Goal: Task Accomplishment & Management: Manage account settings

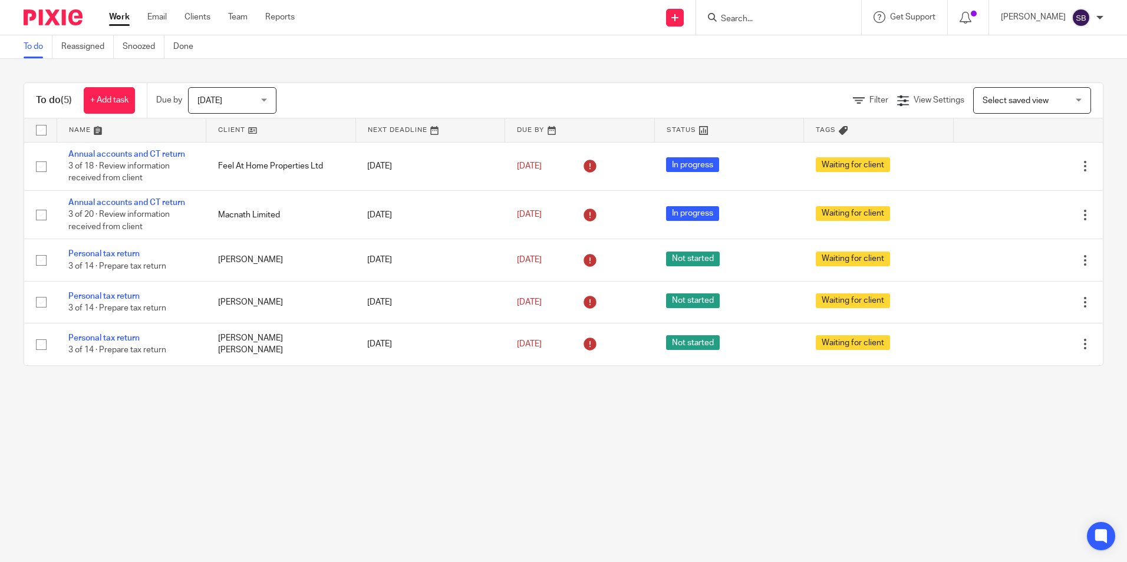
click at [748, 17] on input "Search" at bounding box center [773, 19] width 106 height 11
type input "awm homes"
click at [838, 55] on link at bounding box center [836, 50] width 238 height 27
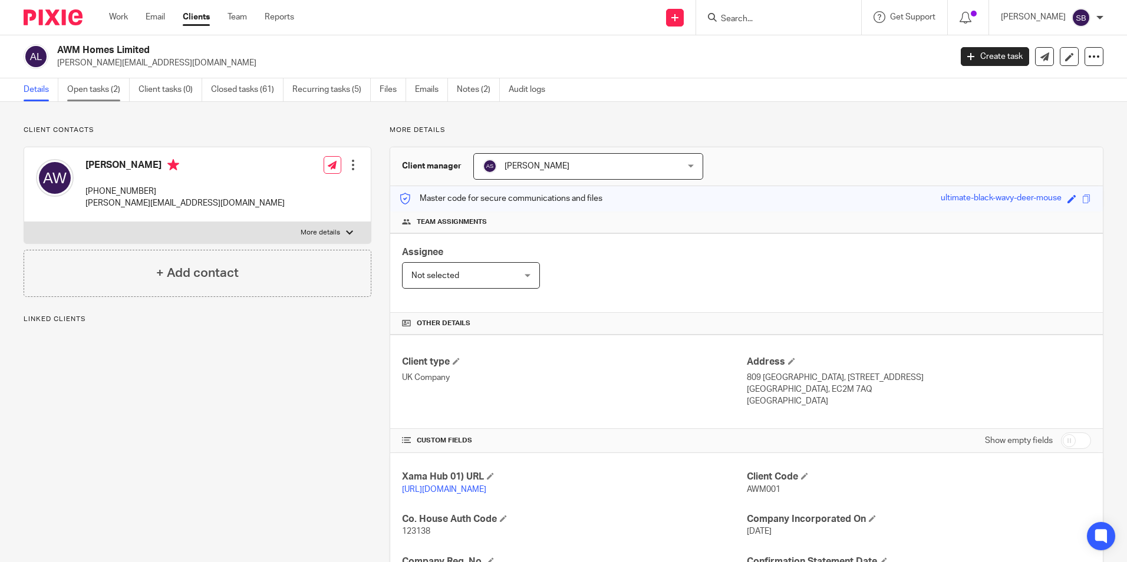
click at [105, 93] on link "Open tasks (2)" at bounding box center [98, 89] width 62 height 23
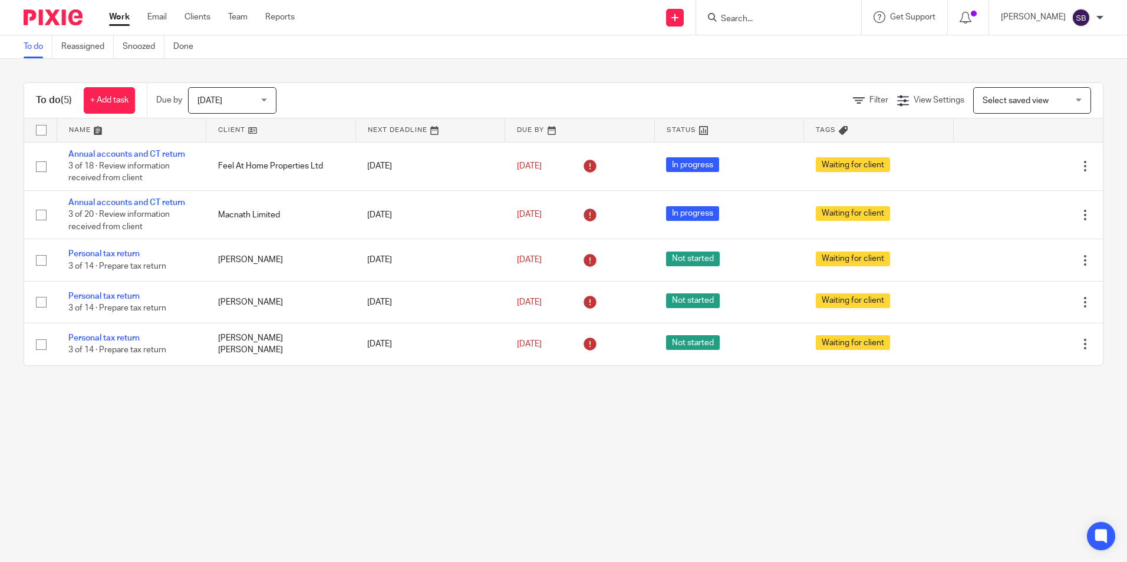
click at [242, 96] on span "Today" at bounding box center [228, 100] width 62 height 25
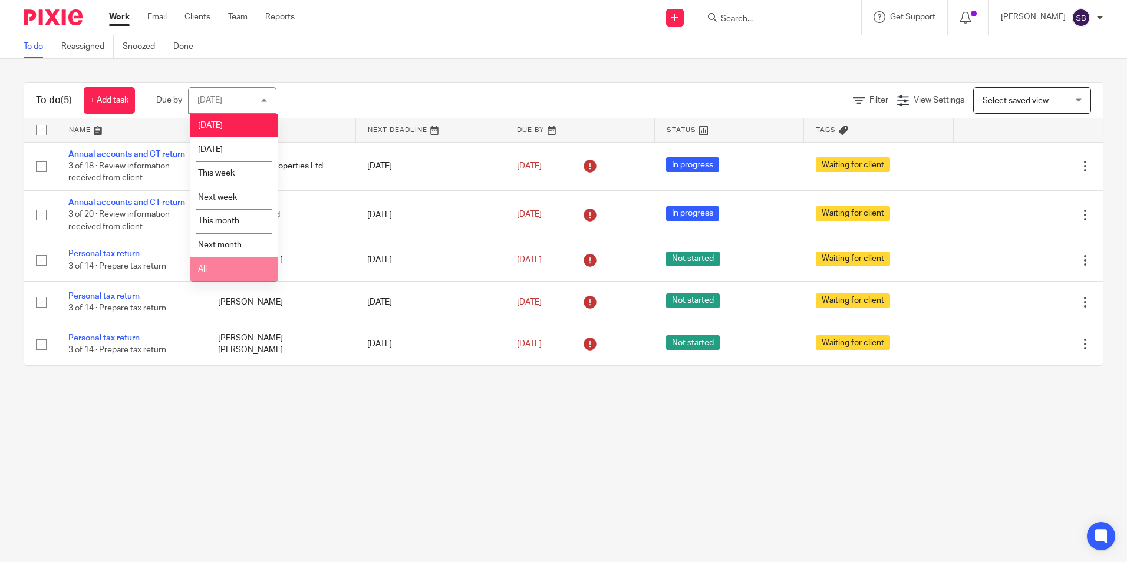
click at [223, 272] on li "All" at bounding box center [233, 269] width 87 height 24
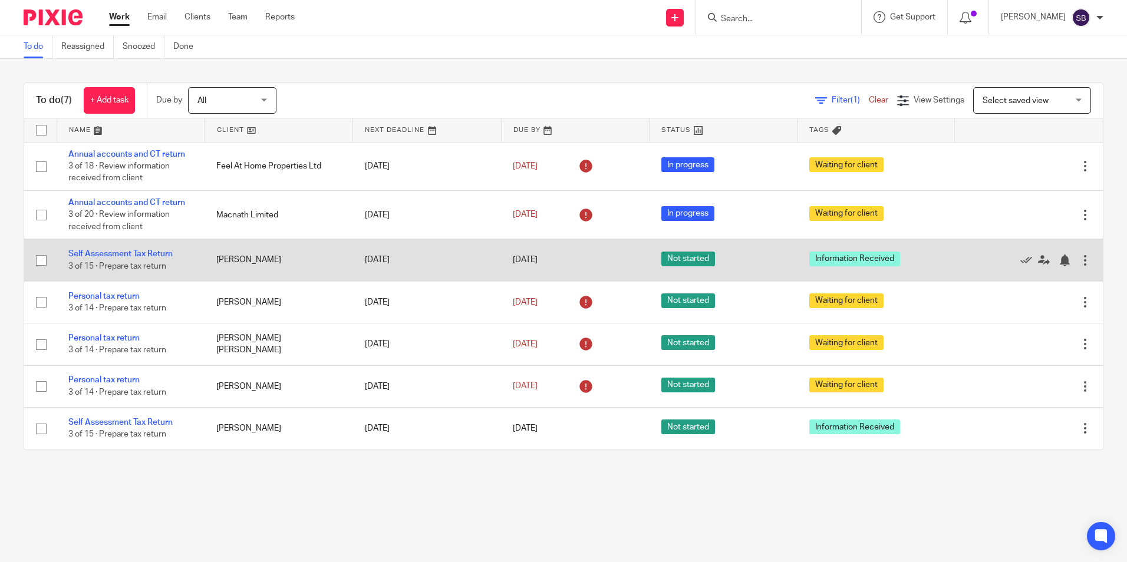
drag, startPoint x: 213, startPoint y: 252, endPoint x: 253, endPoint y: 255, distance: 39.7
click at [253, 255] on td "[PERSON_NAME]" at bounding box center [279, 260] width 148 height 42
click at [121, 251] on link "Self Assessment Tax Return" at bounding box center [120, 254] width 104 height 8
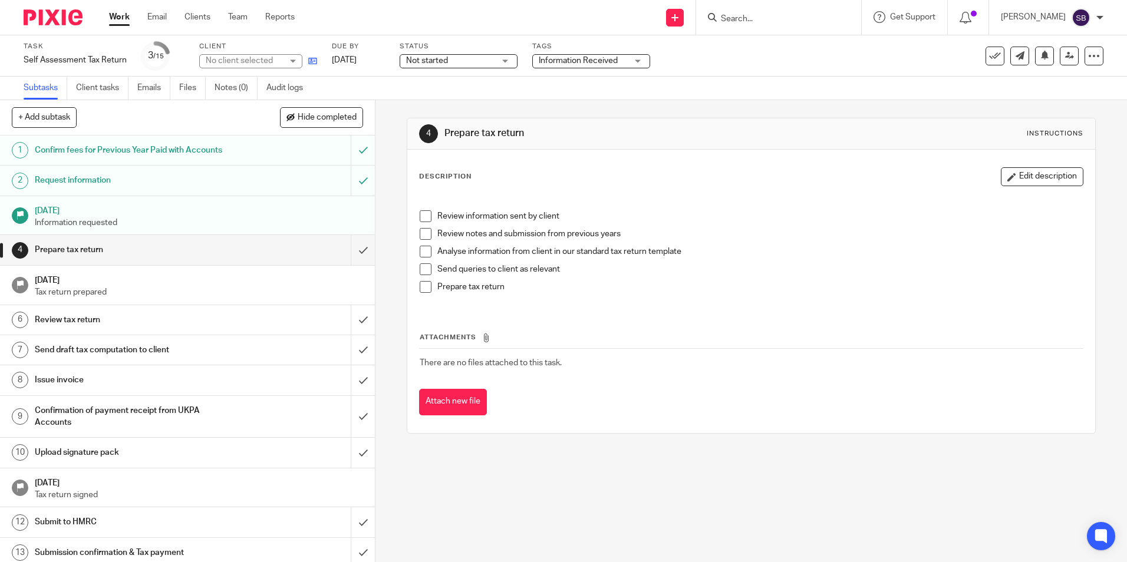
click at [311, 61] on icon at bounding box center [312, 61] width 9 height 9
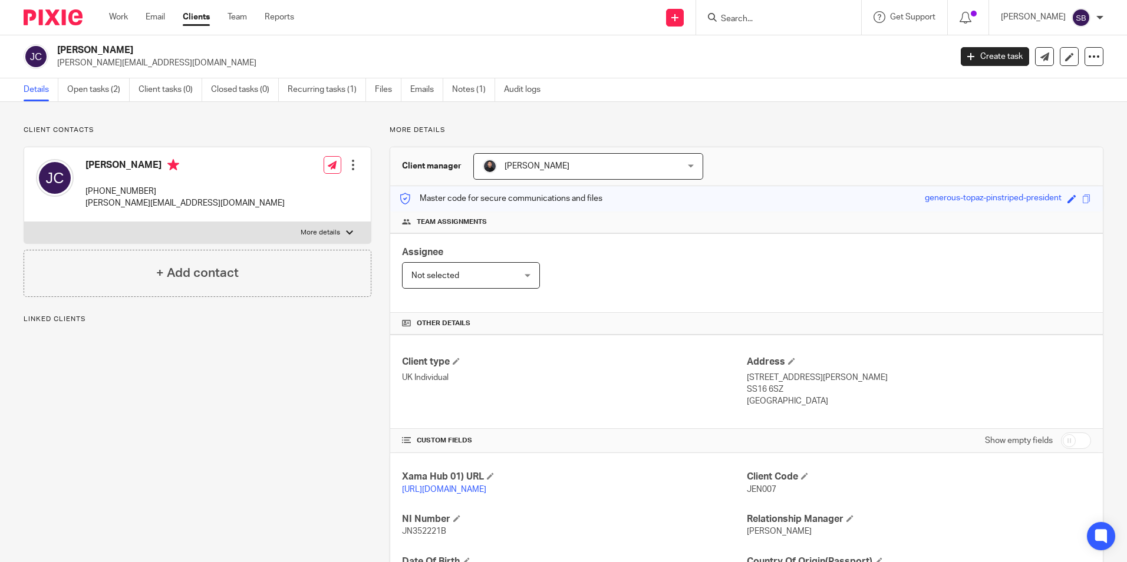
click at [119, 47] on h2 "[PERSON_NAME]" at bounding box center [411, 50] width 709 height 12
click at [749, 19] on input "Search" at bounding box center [773, 19] width 106 height 11
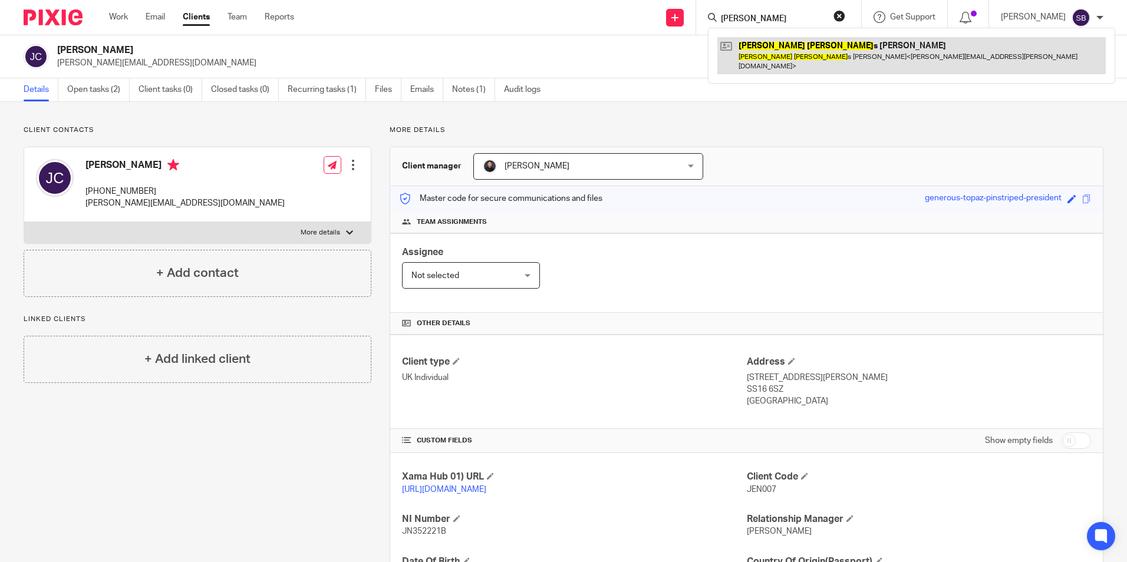
type input "daniel jame"
click at [811, 47] on link at bounding box center [911, 55] width 388 height 37
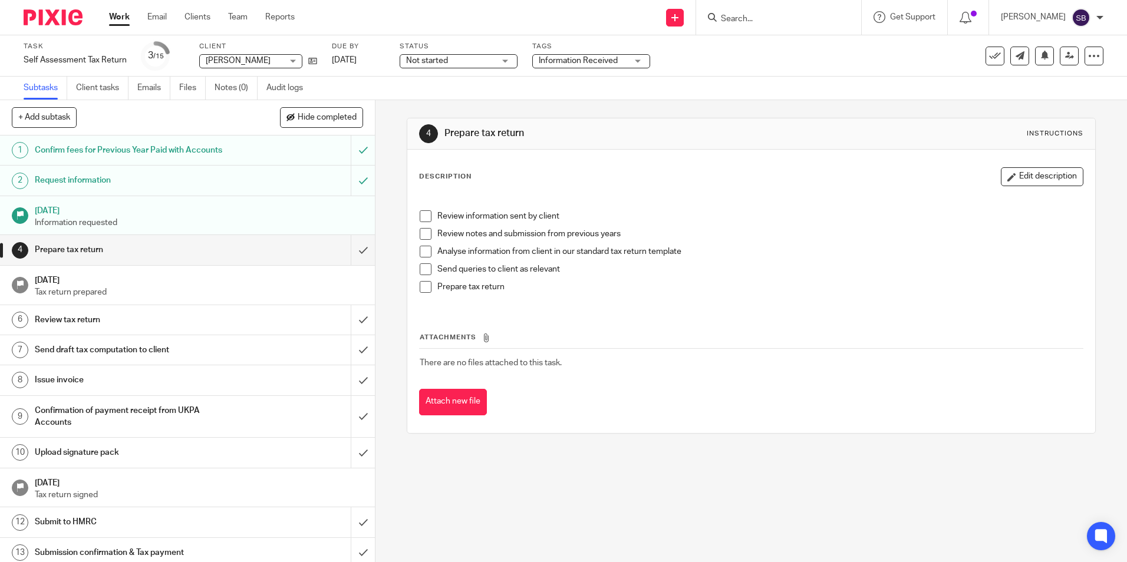
click at [112, 17] on link "Work" at bounding box center [119, 17] width 21 height 12
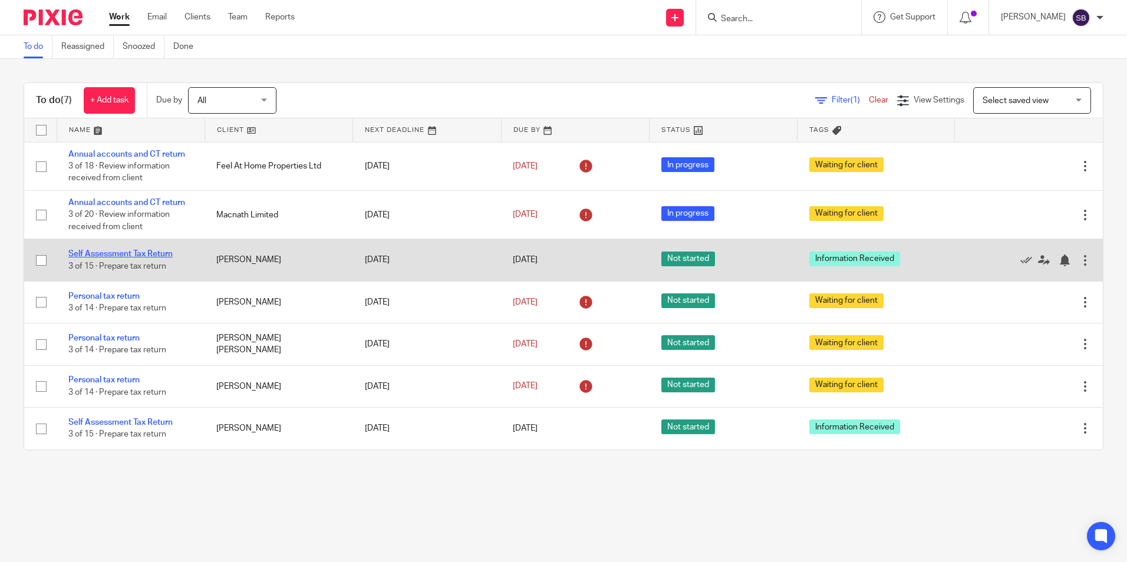
click at [133, 253] on link "Self Assessment Tax Return" at bounding box center [120, 254] width 104 height 8
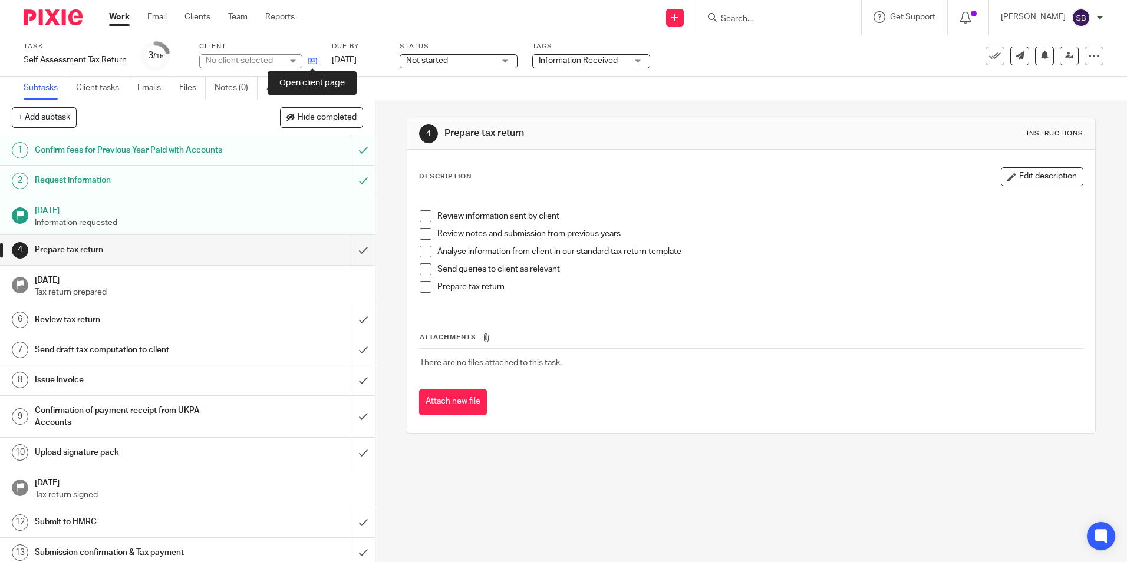
click at [311, 60] on icon at bounding box center [312, 61] width 9 height 9
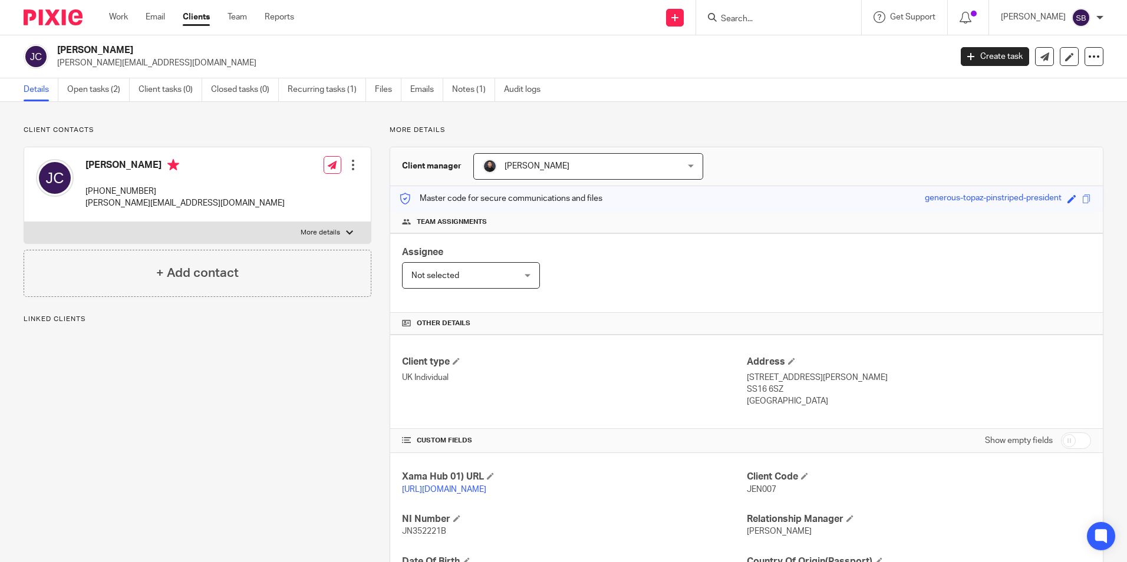
drag, startPoint x: 88, startPoint y: 162, endPoint x: 136, endPoint y: 166, distance: 47.9
click at [136, 166] on h4 "[PERSON_NAME]" at bounding box center [184, 166] width 199 height 15
copy h4 "[PERSON_NAME]"
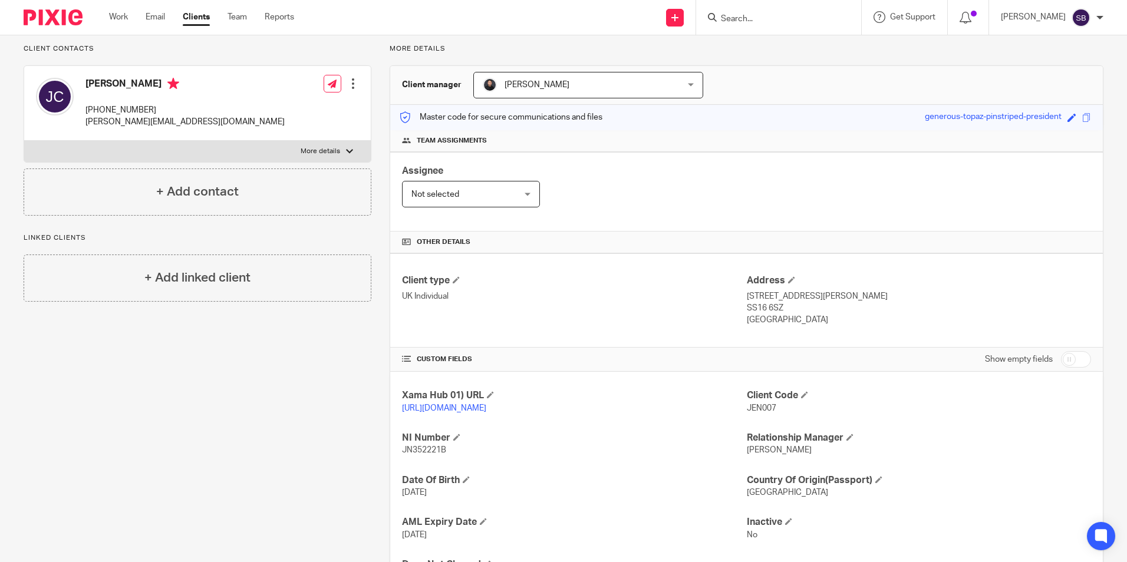
scroll to position [156, 0]
